Goal: Information Seeking & Learning: Learn about a topic

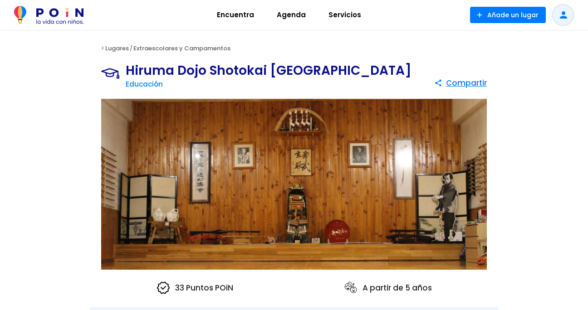
click at [335, 14] on span "Servicios" at bounding box center [344, 15] width 41 height 15
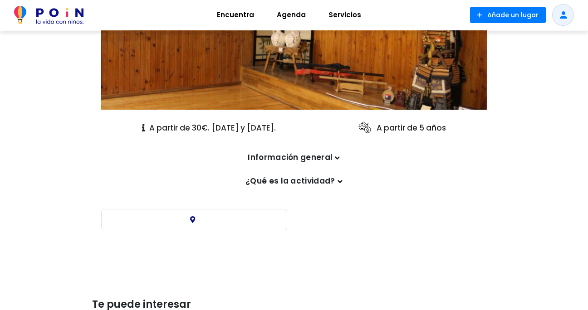
scroll to position [163, 0]
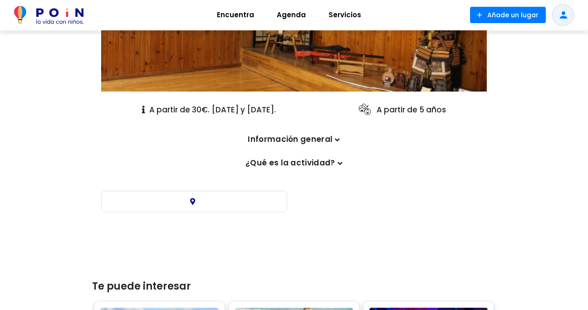
click at [338, 137] on icon at bounding box center [337, 140] width 5 height 8
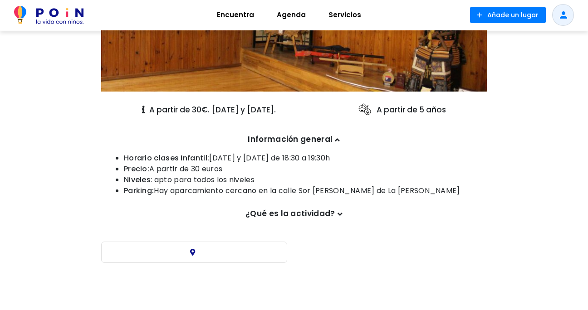
click at [338, 216] on icon at bounding box center [340, 215] width 5 height 8
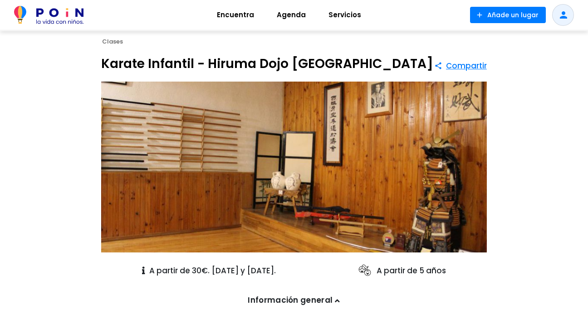
scroll to position [0, 0]
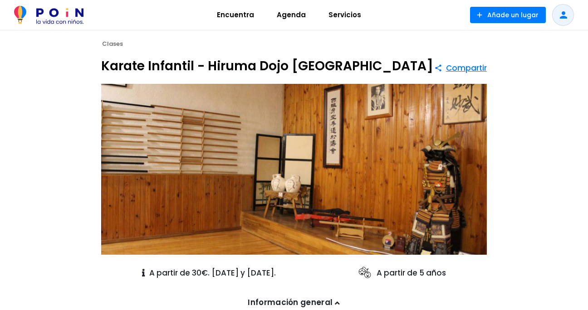
click at [228, 15] on span "Encuentra" at bounding box center [235, 15] width 45 height 15
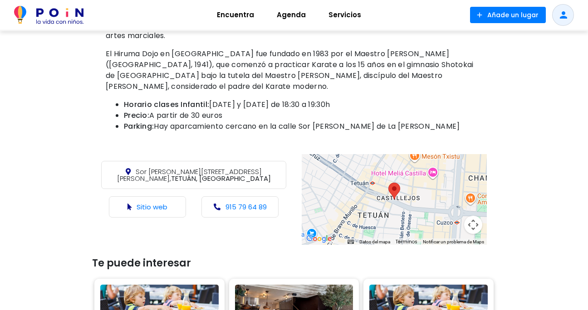
scroll to position [563, 0]
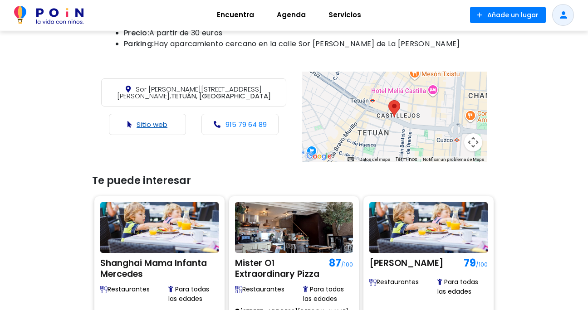
click at [156, 120] on link "Sitio web" at bounding box center [152, 125] width 31 height 10
